Goal: Use online tool/utility: Utilize a website feature to perform a specific function

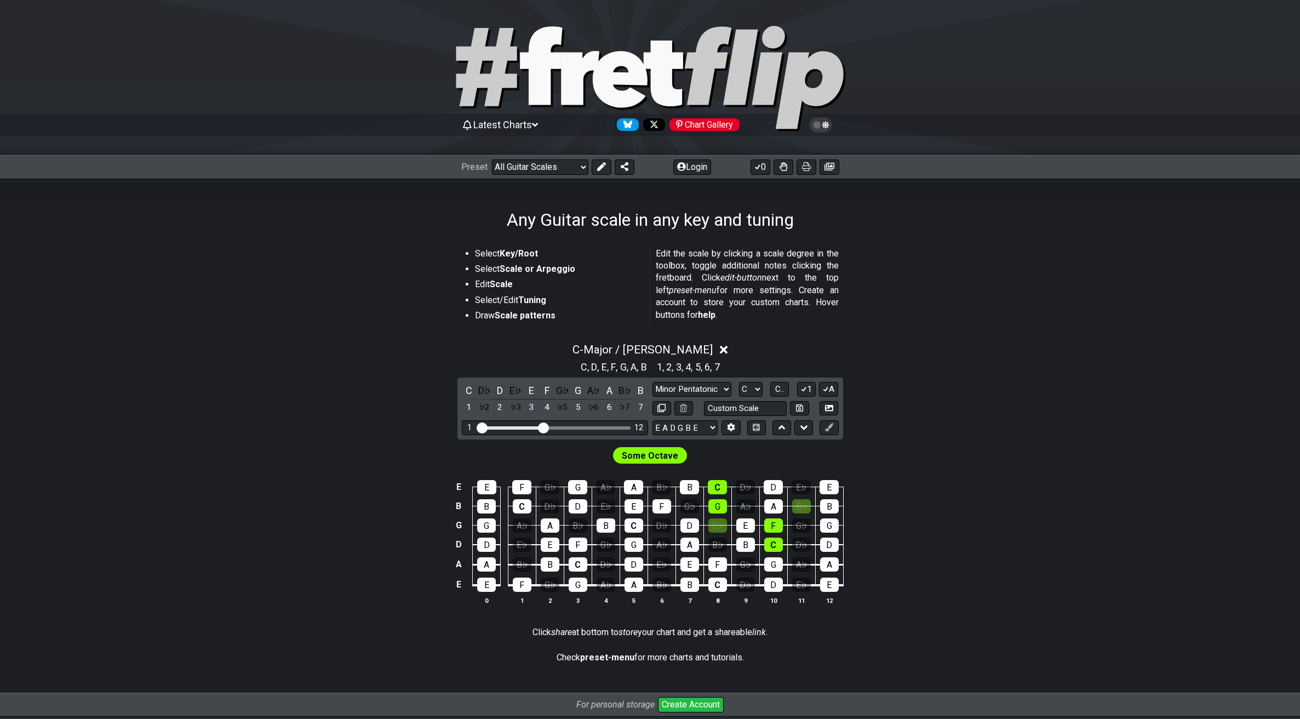
select select "/guitar-scales"
select select "Major / [PERSON_NAME]"
select select "C"
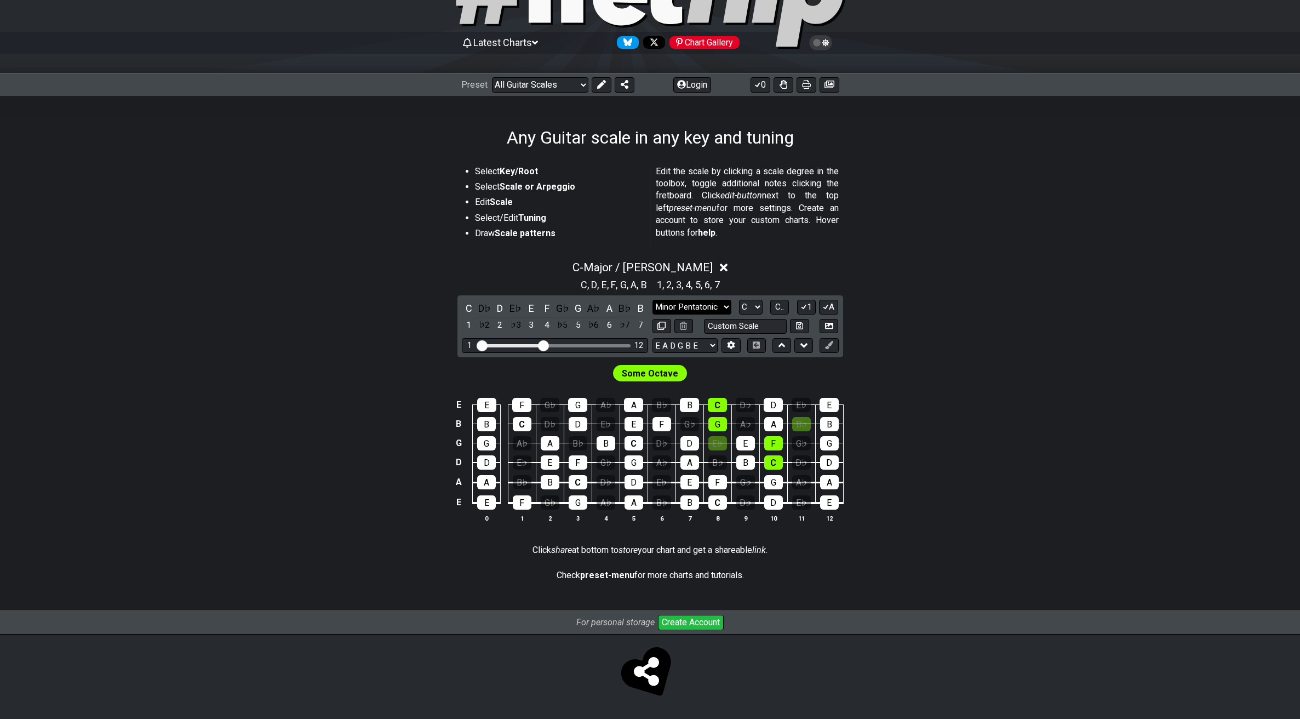
click at [710, 308] on select "Minor Pentatonic Root Minor Pentatonic Major Pentatonic Minor Blues Major Blues…" at bounding box center [691, 307] width 79 height 15
select select "Dorian"
click at [652, 300] on select "Minor Pentatonic Root Minor Pentatonic Major Pentatonic Minor Blues Major Blues…" at bounding box center [691, 307] width 79 height 15
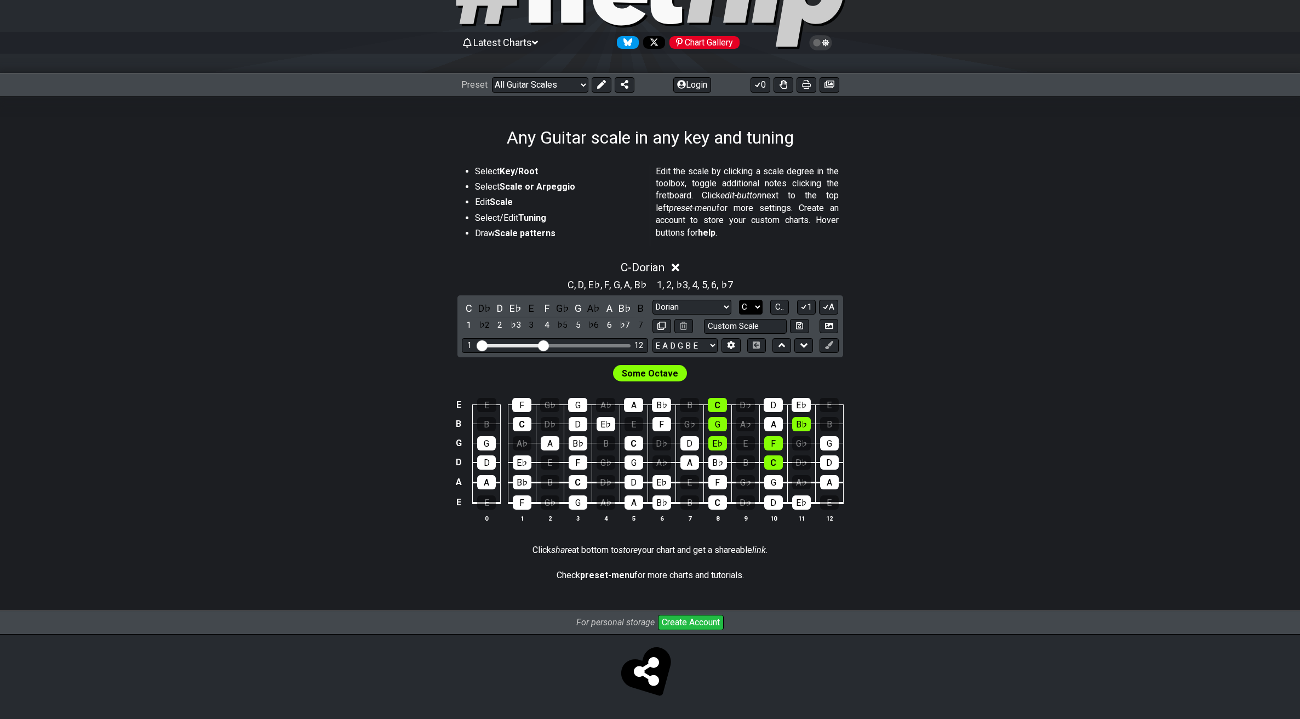
click at [759, 305] on select "A♭ A A♯ B♭ B C C♯ D♭ D D♯ E♭ E F F♯ G♭ G G♯" at bounding box center [751, 307] width 24 height 15
click at [739, 300] on select "A♭ A A♯ B♭ B C C♯ D♭ D D♯ E♭ E F F♯ G♭ G G♯" at bounding box center [751, 307] width 24 height 15
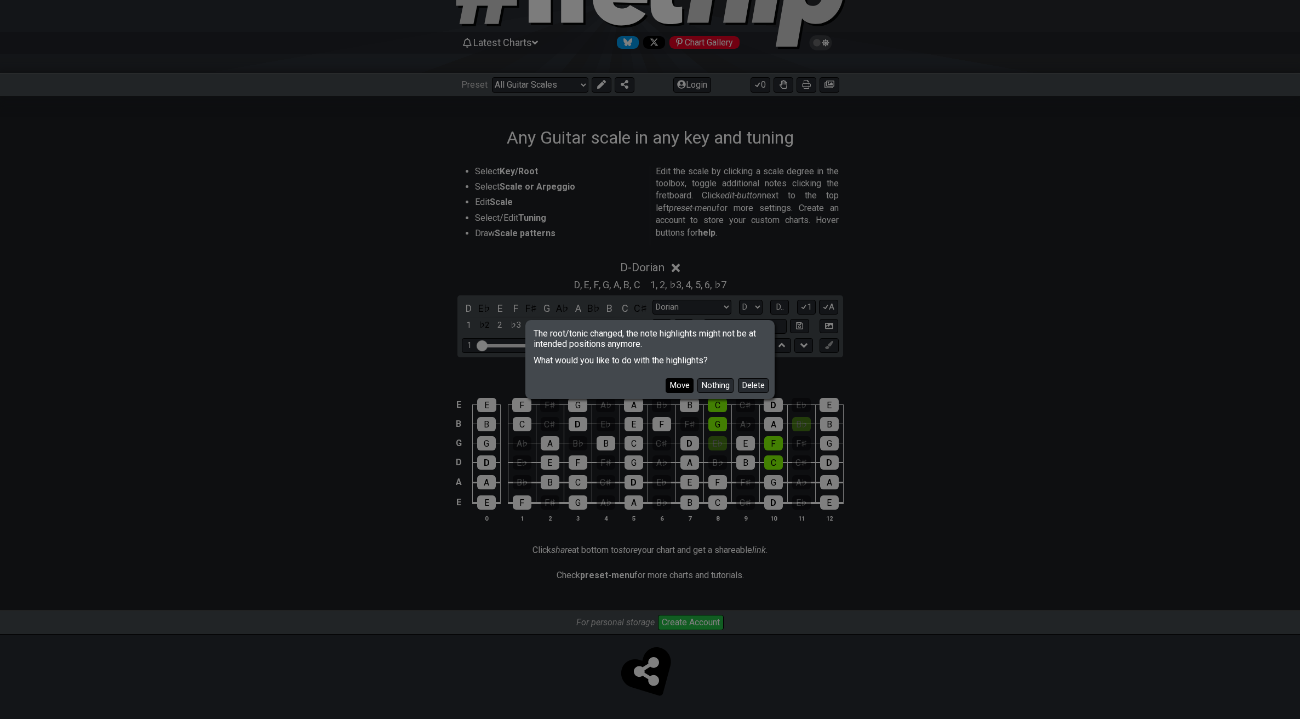
click at [683, 382] on button "Move" at bounding box center [679, 385] width 28 height 15
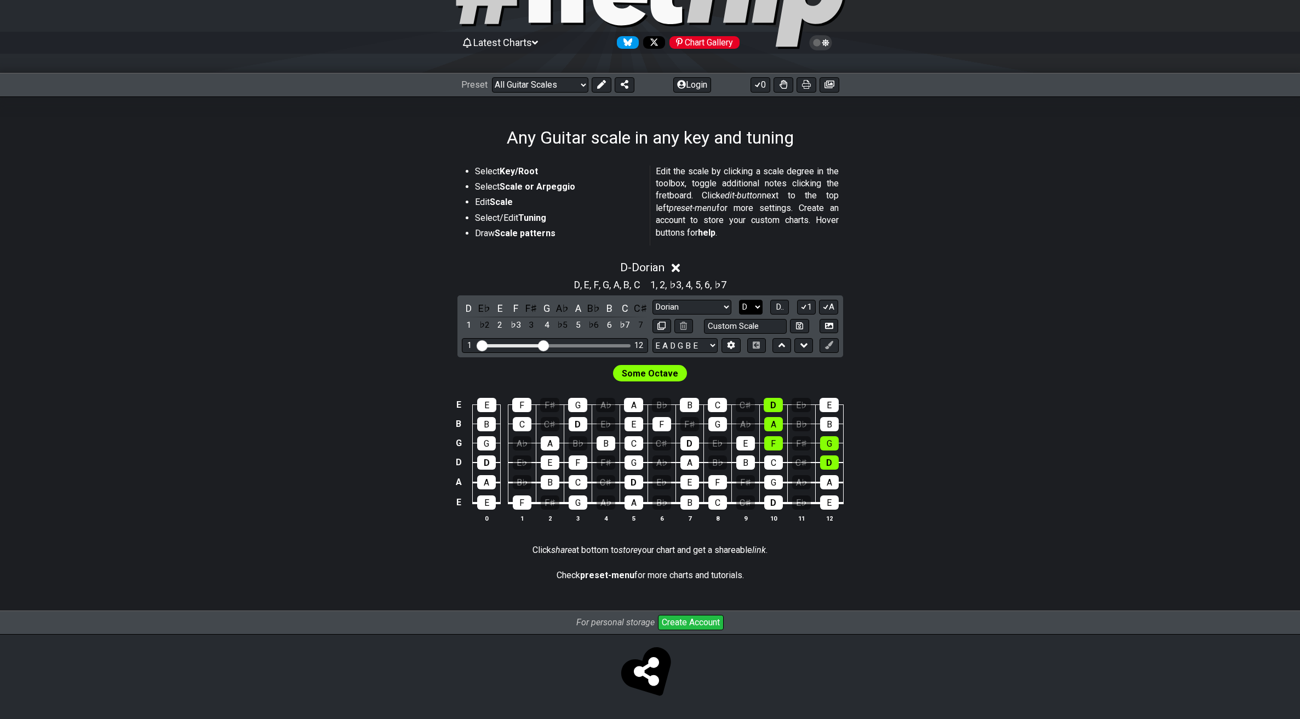
click at [744, 313] on select "A♭ A A♯ B♭ B C C♯ D♭ D D♯ E♭ E F F♯ G♭ G G♯" at bounding box center [751, 307] width 24 height 15
select select "C"
click at [739, 300] on select "A♭ A A♯ B♭ B C C♯ D♭ D D♯ E♭ E F F♯ G♭ G G♯" at bounding box center [751, 307] width 24 height 15
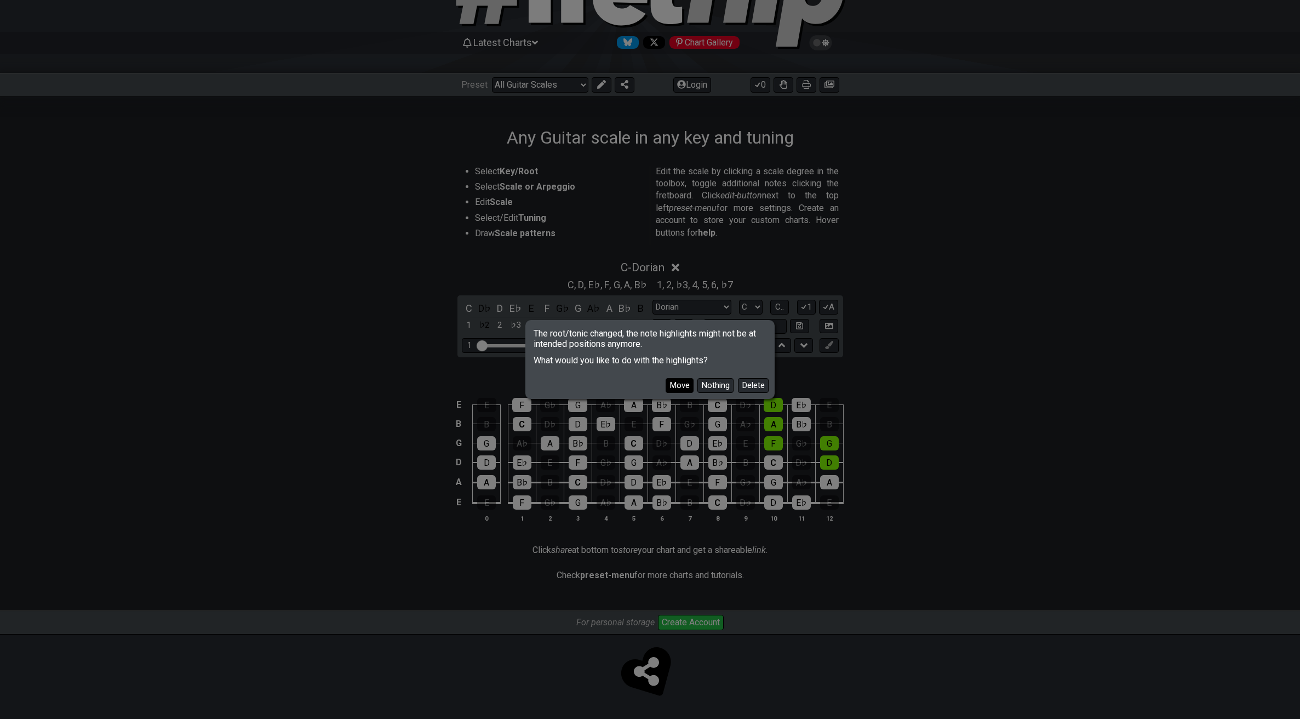
click at [680, 386] on button "Move" at bounding box center [679, 385] width 28 height 15
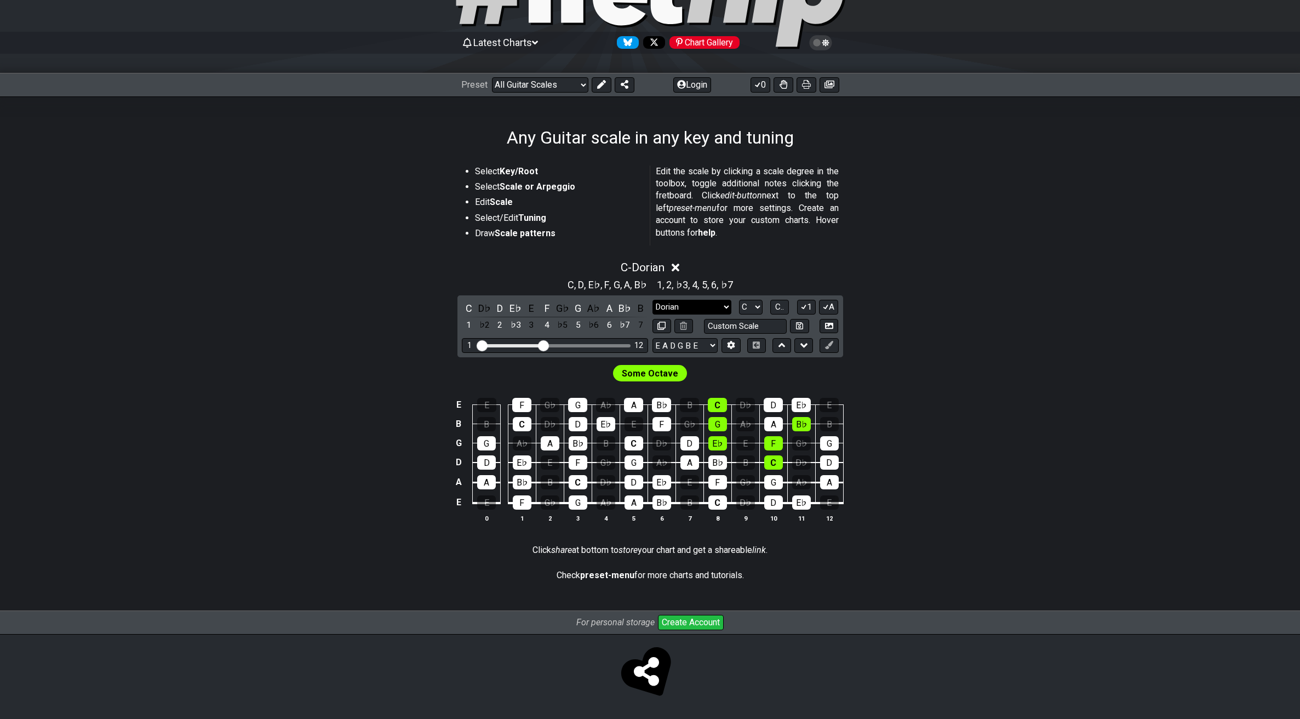
click at [716, 307] on select "Minor Pentatonic Root Minor Pentatonic Major Pentatonic Minor Blues Major Blues…" at bounding box center [691, 307] width 79 height 15
click at [652, 300] on select "Minor Pentatonic Root Minor Pentatonic Major Pentatonic Minor Blues Major Blues…" at bounding box center [691, 307] width 79 height 15
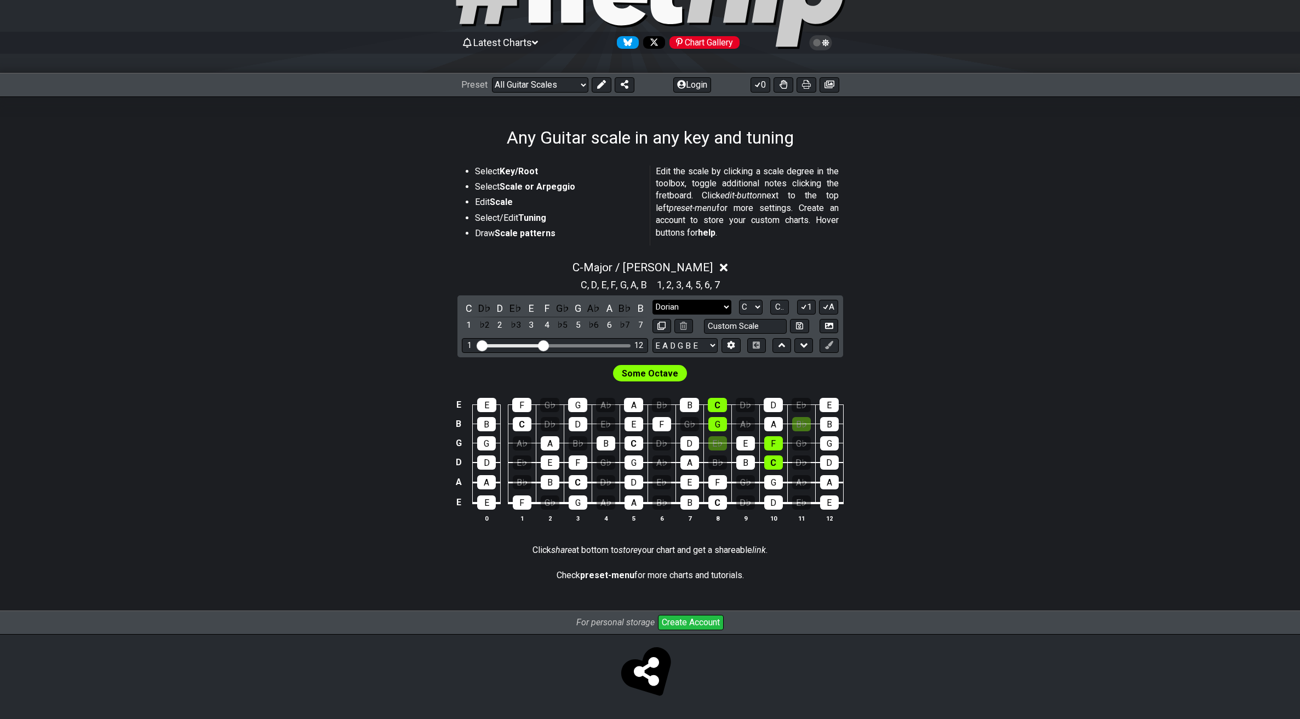
click at [719, 308] on select "Minor Pentatonic Root Minor Pentatonic Major Pentatonic Minor Blues Major Blues…" at bounding box center [691, 307] width 79 height 15
select select "Major Pentatonic"
click at [652, 300] on select "Minor Pentatonic Root Minor Pentatonic Major Pentatonic Minor Blues Major Blues…" at bounding box center [691, 307] width 79 height 15
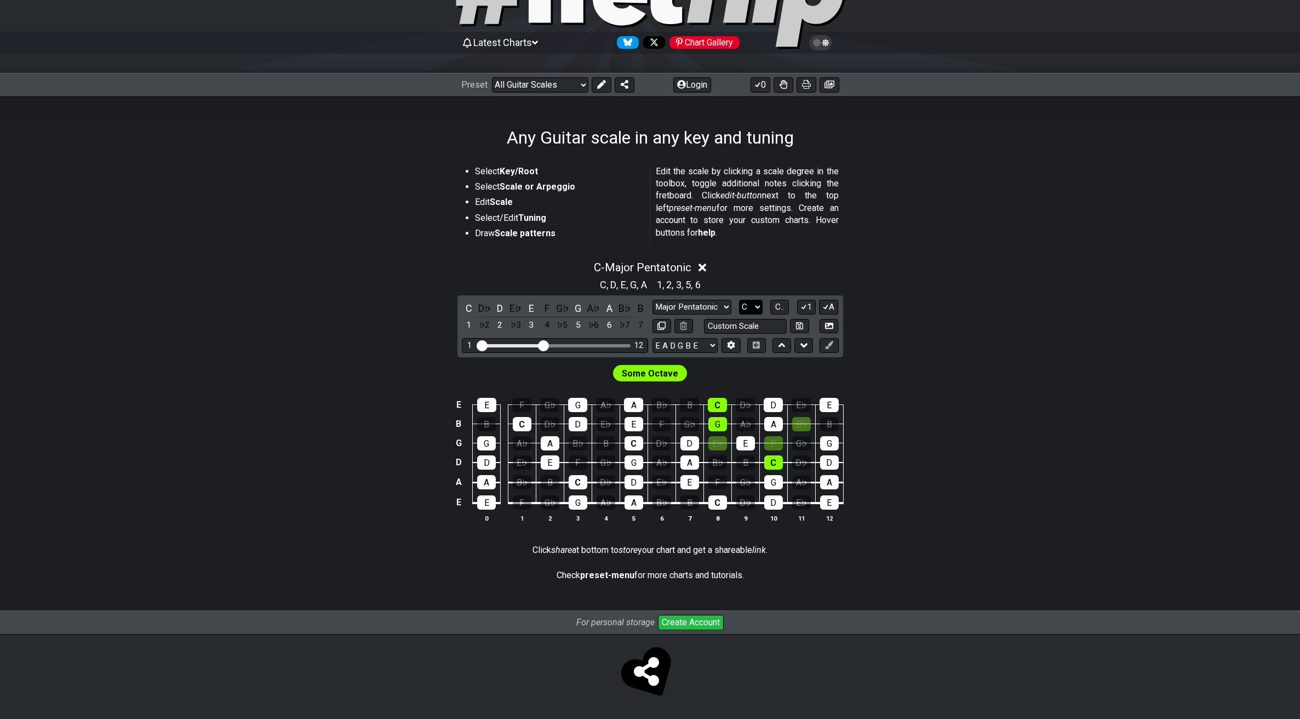
click at [750, 308] on select "A♭ A A♯ B♭ B C C♯ D♭ D D♯ E♭ E F F♯ G♭ G G♯" at bounding box center [751, 307] width 24 height 15
select select "E"
click at [739, 300] on select "A♭ A A♯ B♭ B C C♯ D♭ D D♯ E♭ E F F♯ G♭ G G♯" at bounding box center [751, 307] width 24 height 15
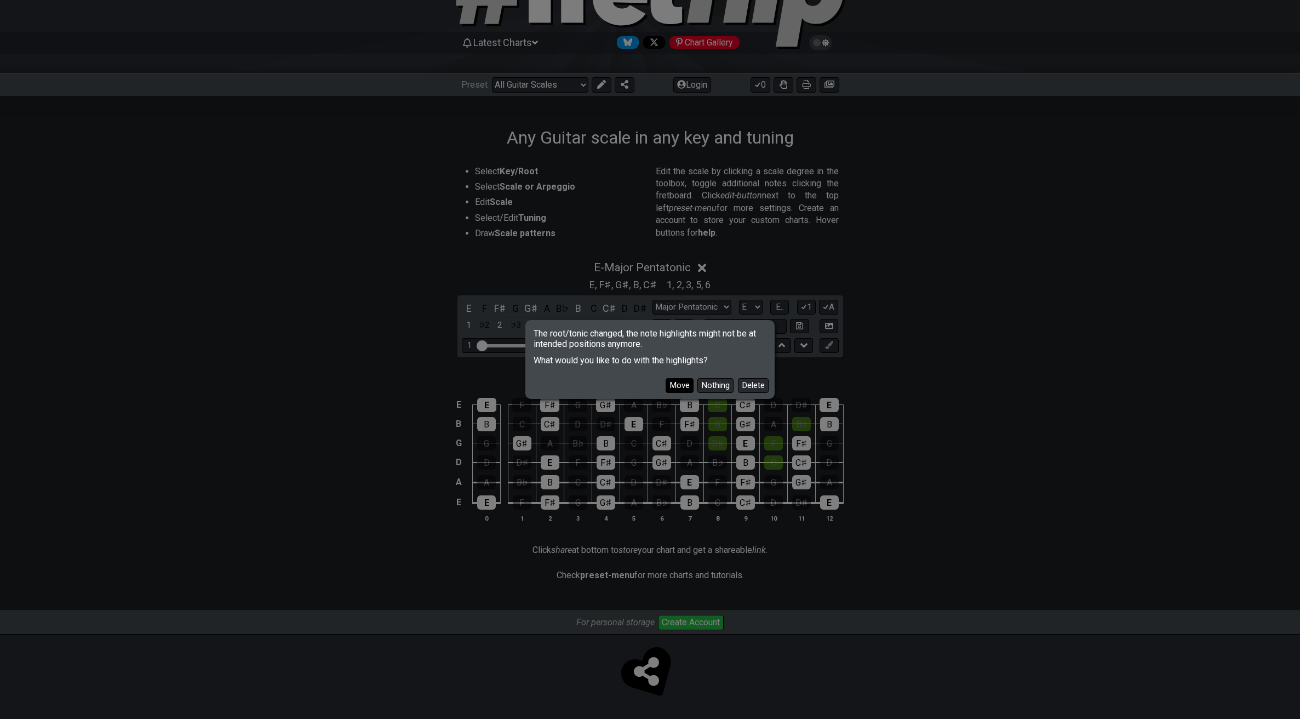
click at [674, 383] on button "Move" at bounding box center [679, 385] width 28 height 15
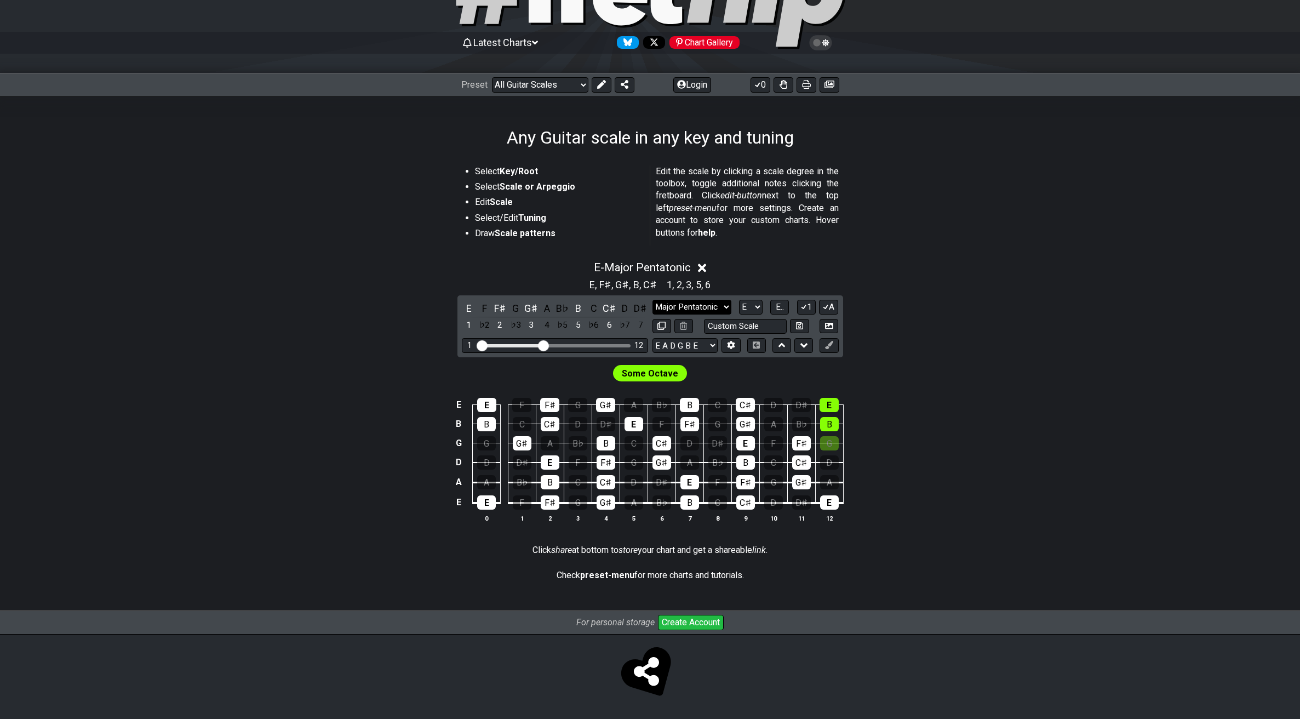
click at [724, 308] on select "Minor Pentatonic Root Minor Pentatonic Major Pentatonic Minor Blues Major Blues…" at bounding box center [691, 307] width 79 height 15
select select "Minor Pentatonic"
click at [652, 300] on select "Minor Pentatonic Root Minor Pentatonic Major Pentatonic Minor Blues Major Blues…" at bounding box center [691, 307] width 79 height 15
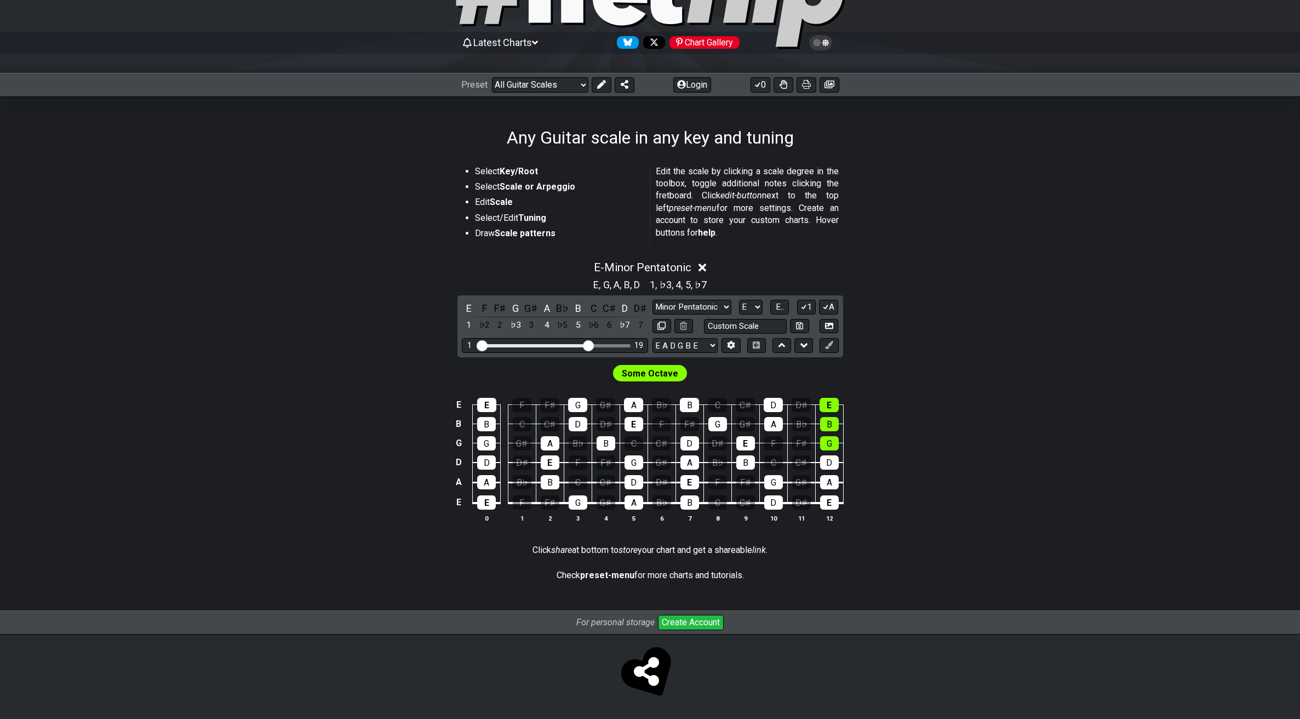
drag, startPoint x: 552, startPoint y: 347, endPoint x: 588, endPoint y: 350, distance: 36.3
click at [588, 344] on input "Visible fret range" at bounding box center [555, 344] width 156 height 0
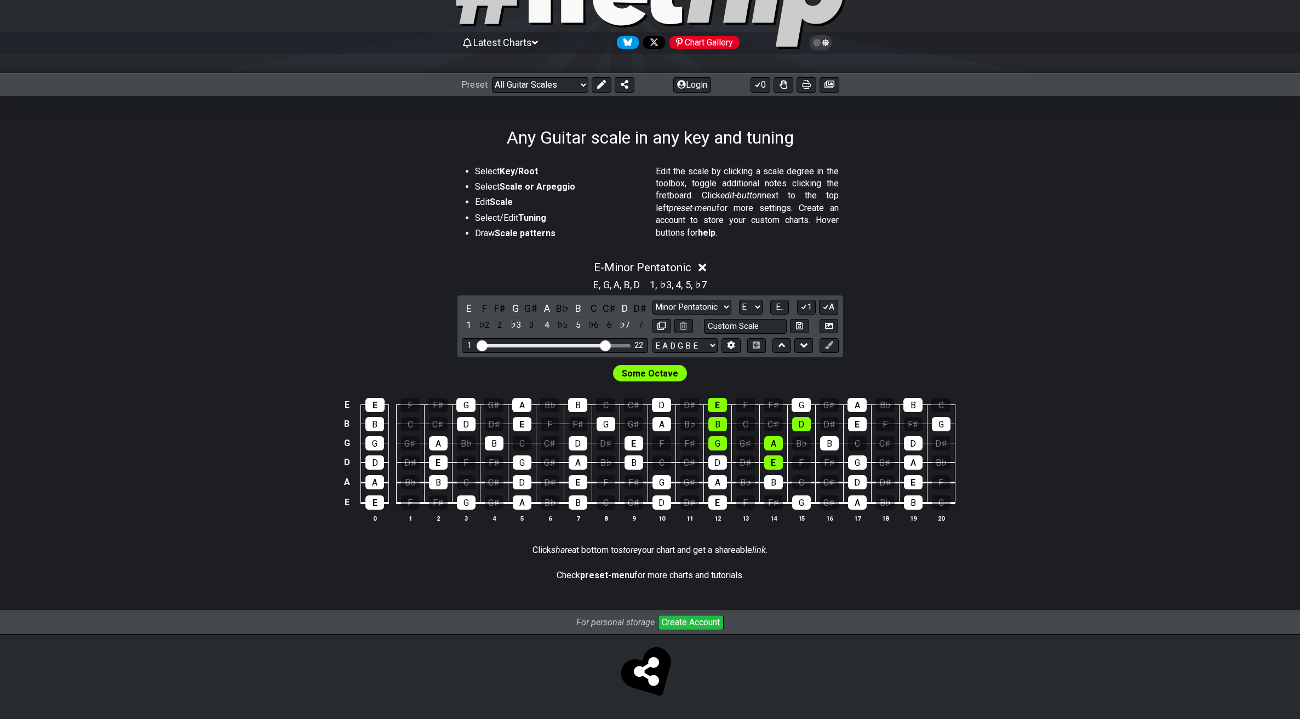
drag, startPoint x: 589, startPoint y: 344, endPoint x: 604, endPoint y: 346, distance: 14.9
click at [604, 344] on input "Visible fret range" at bounding box center [555, 344] width 156 height 0
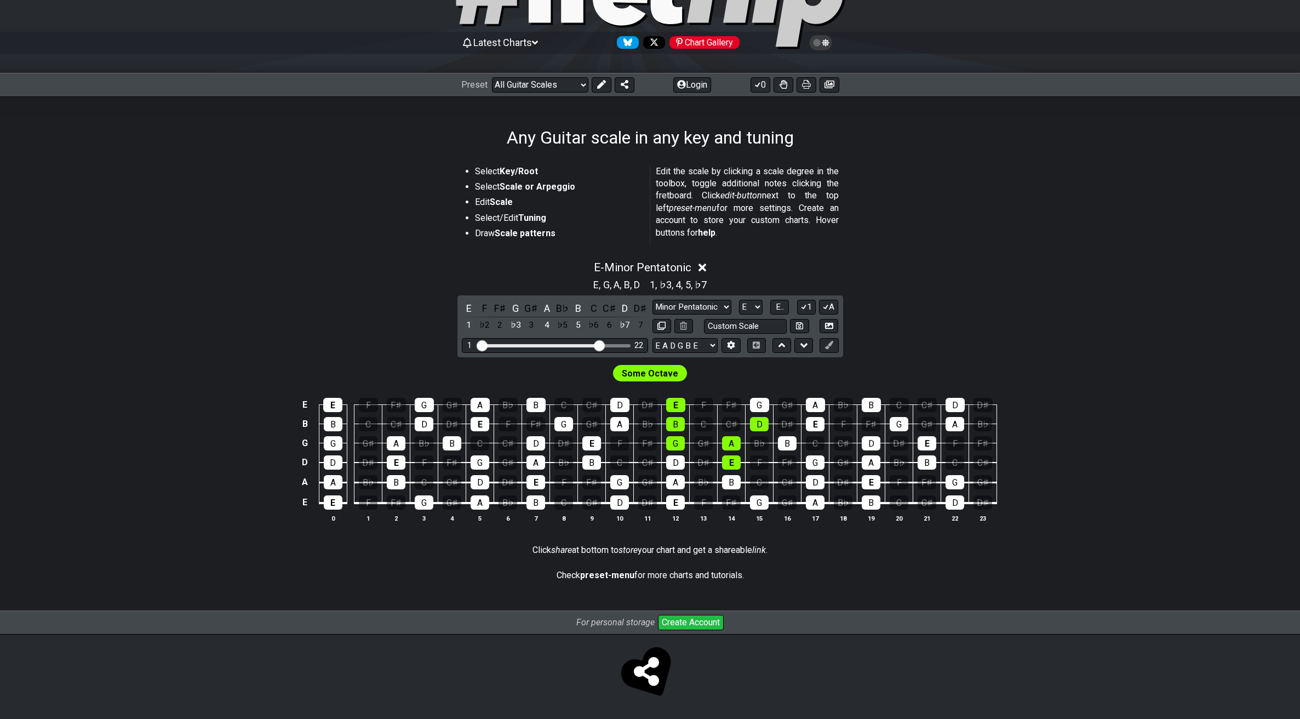
drag, startPoint x: 604, startPoint y: 346, endPoint x: 597, endPoint y: 346, distance: 7.1
click at [597, 344] on input "Visible fret range" at bounding box center [555, 344] width 156 height 0
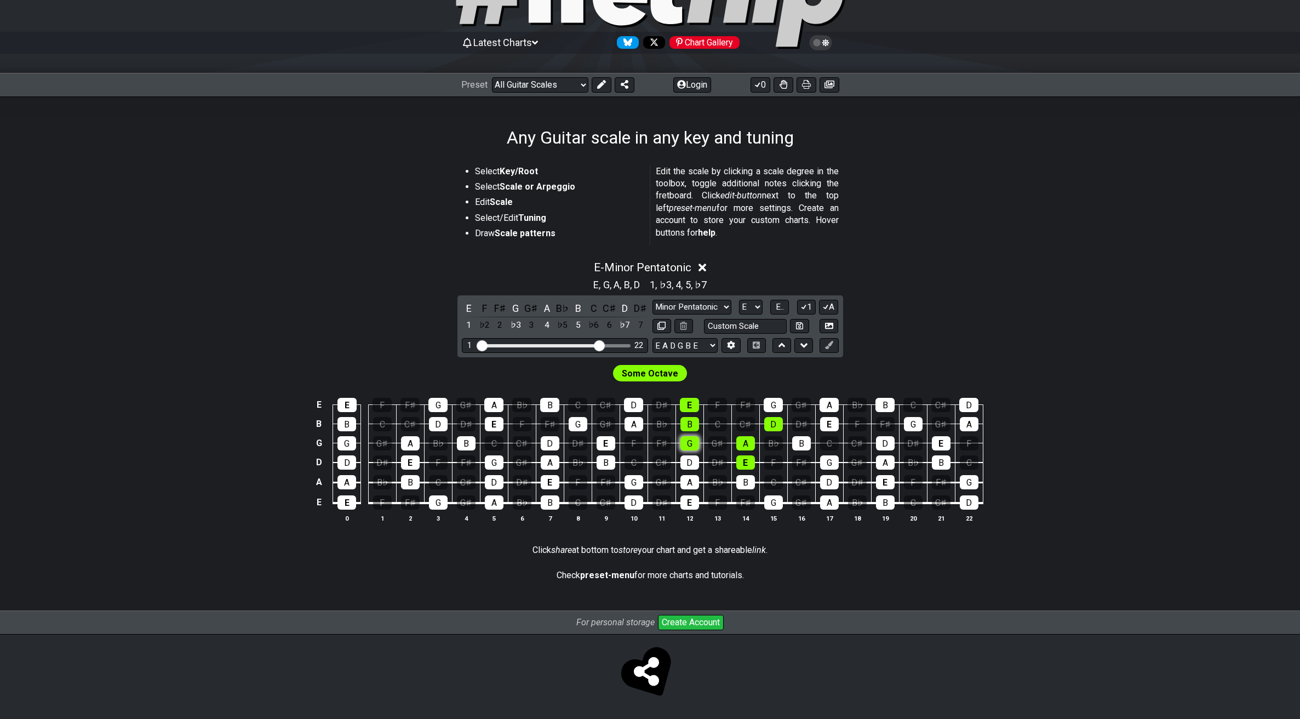
click at [694, 440] on div "G" at bounding box center [689, 443] width 19 height 14
click at [690, 426] on div "B" at bounding box center [689, 424] width 19 height 14
click at [690, 407] on div "E" at bounding box center [689, 405] width 19 height 14
click at [691, 414] on td "B" at bounding box center [689, 413] width 28 height 19
drag, startPoint x: 690, startPoint y: 407, endPoint x: 688, endPoint y: 416, distance: 9.4
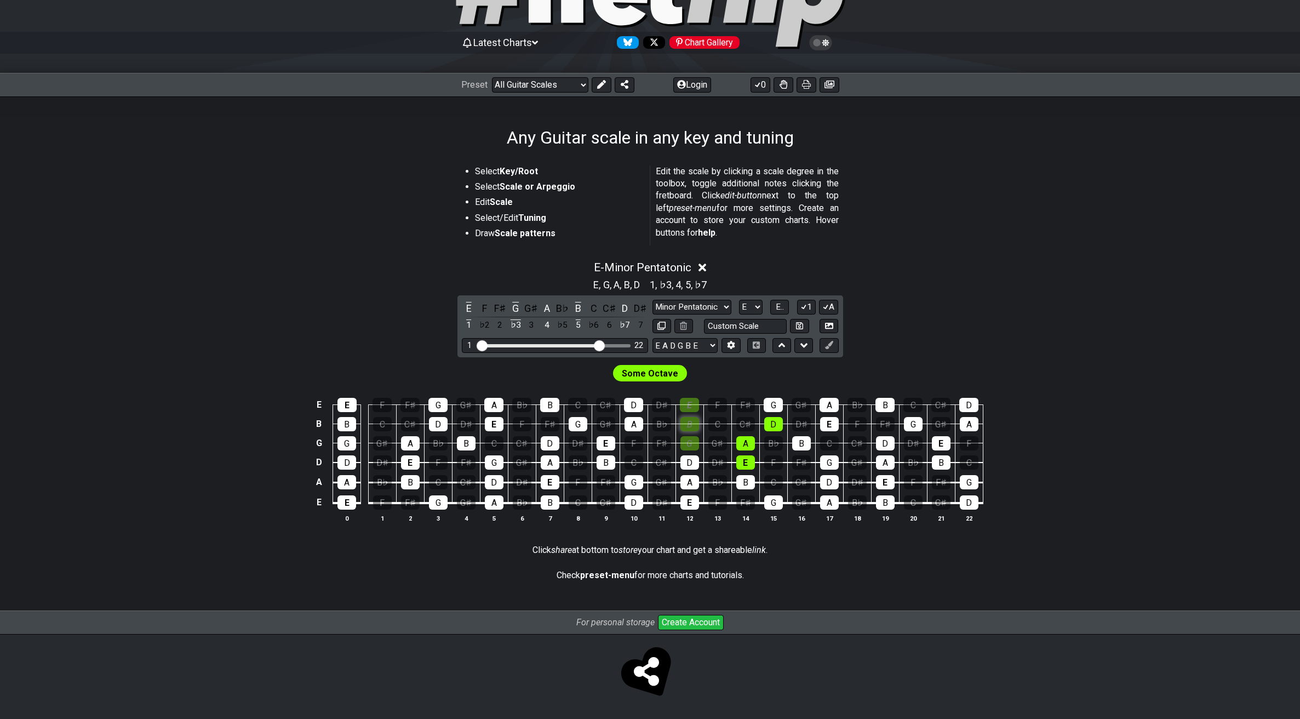
click at [690, 407] on div "E" at bounding box center [689, 405] width 19 height 14
click at [687, 422] on div "B" at bounding box center [689, 424] width 19 height 14
click at [689, 437] on div "G" at bounding box center [689, 443] width 19 height 14
drag, startPoint x: 598, startPoint y: 346, endPoint x: 583, endPoint y: 344, distance: 14.3
click at [584, 344] on input "Visible fret range" at bounding box center [555, 344] width 156 height 0
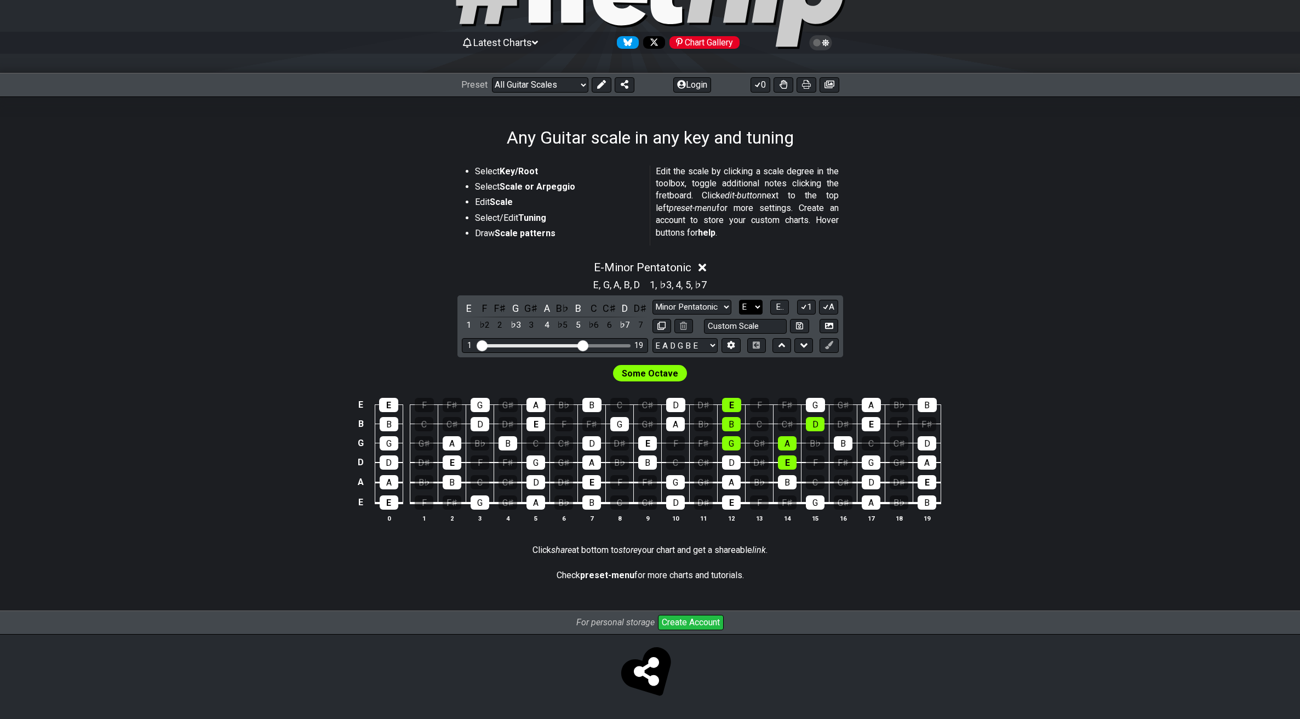
click at [752, 302] on select "A♭ A A♯ B♭ B C C♯ D♭ D D♯ E♭ E F F♯ G♭ G G♯" at bounding box center [751, 307] width 24 height 15
select select "G"
click at [739, 300] on select "A♭ A A♯ B♭ B C C♯ D♭ D D♯ E♭ E F F♯ G♭ G G♯" at bounding box center [751, 307] width 24 height 15
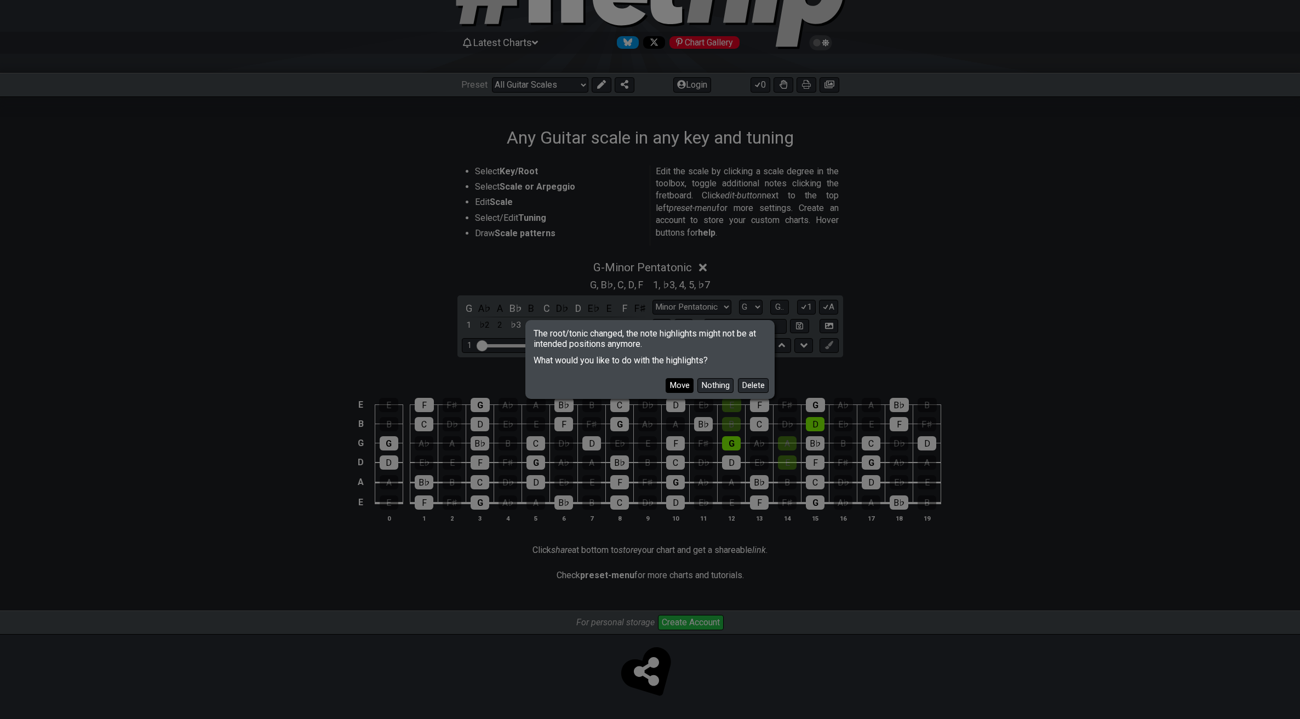
click at [677, 386] on button "Move" at bounding box center [679, 385] width 28 height 15
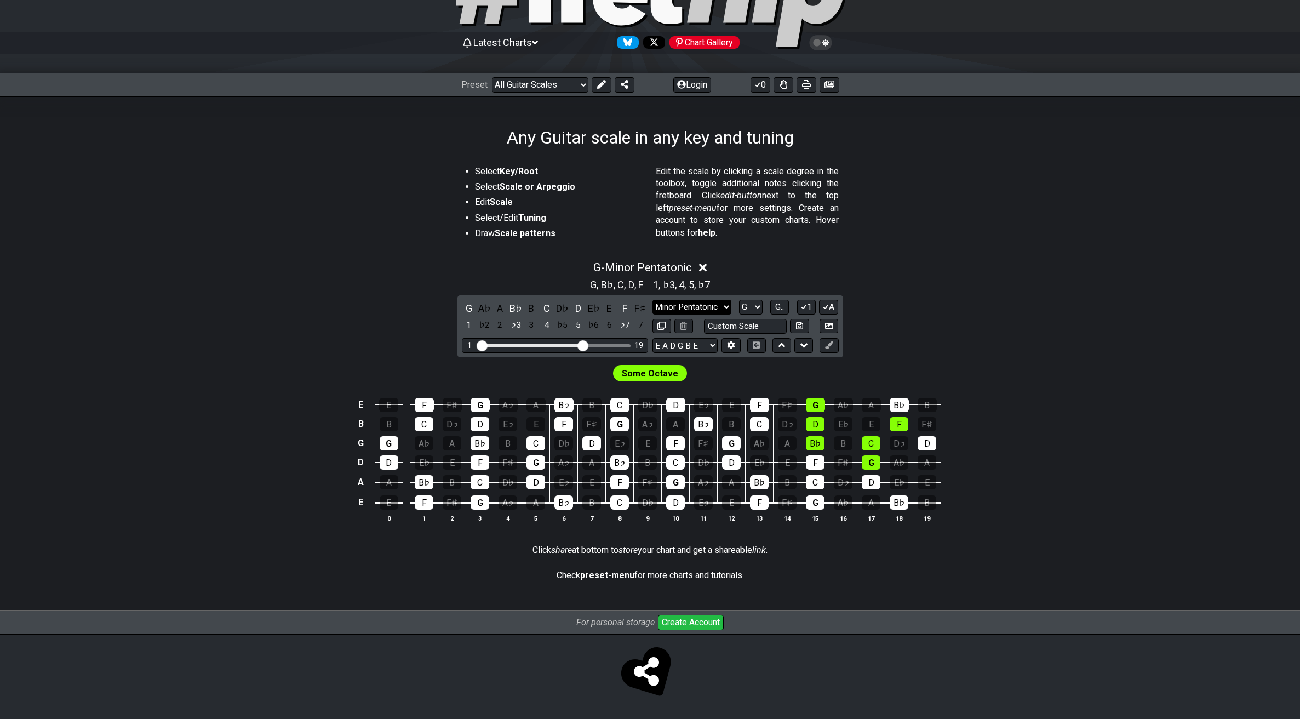
click at [709, 308] on select "Minor Pentatonic Root Minor Pentatonic Major Pentatonic Minor Blues Major Blues…" at bounding box center [691, 307] width 79 height 15
select select "Major Pentatonic"
click at [652, 300] on select "Minor Pentatonic Root Minor Pentatonic Major Pentatonic Minor Blues Major Blues…" at bounding box center [691, 307] width 79 height 15
